Goal: Task Accomplishment & Management: Check status

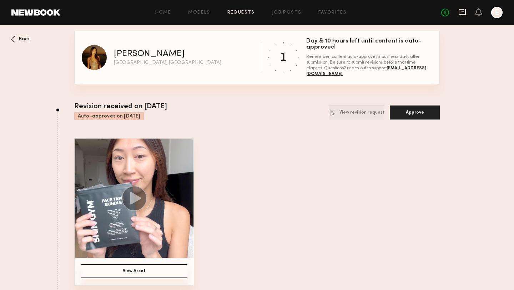
click at [461, 11] on icon at bounding box center [462, 12] width 8 height 8
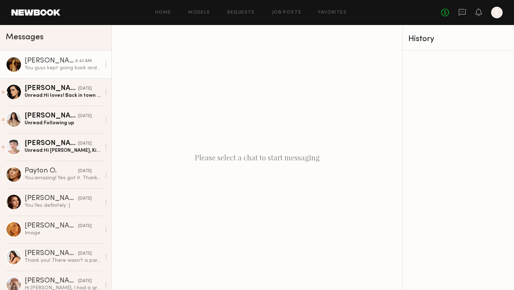
click at [45, 65] on div "You guys kept going back and forth on the no headbands/no audio, etc. i have do…" at bounding box center [63, 68] width 76 height 7
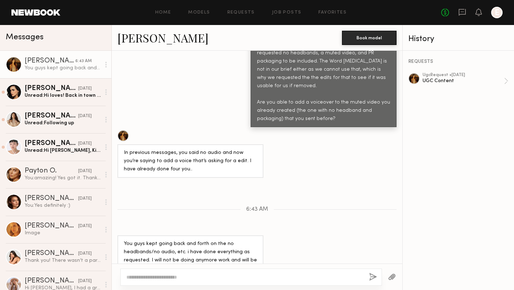
scroll to position [519, 0]
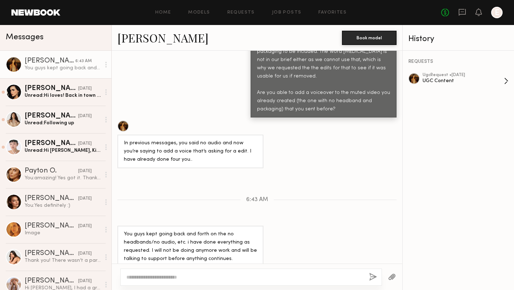
click at [441, 78] on div "UGC Content" at bounding box center [463, 80] width 81 height 7
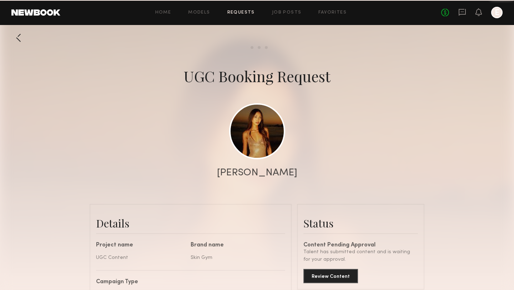
click at [329, 216] on div "Status" at bounding box center [360, 223] width 115 height 14
click at [314, 218] on div "Status" at bounding box center [360, 223] width 115 height 14
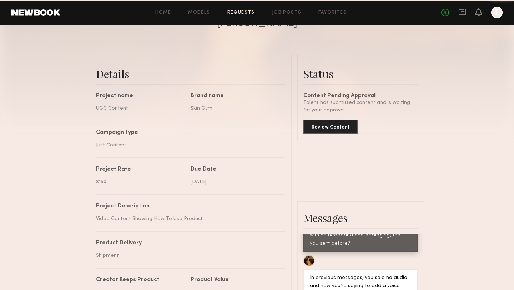
scroll to position [151, 0]
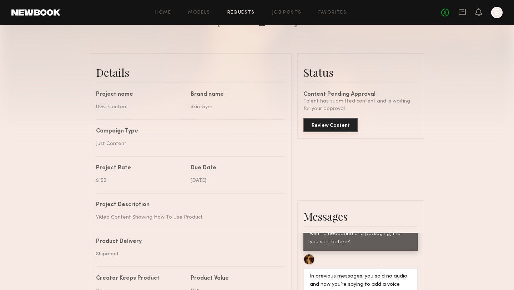
click at [329, 123] on button "Review Content" at bounding box center [330, 125] width 55 height 14
